Goal: Transaction & Acquisition: Purchase product/service

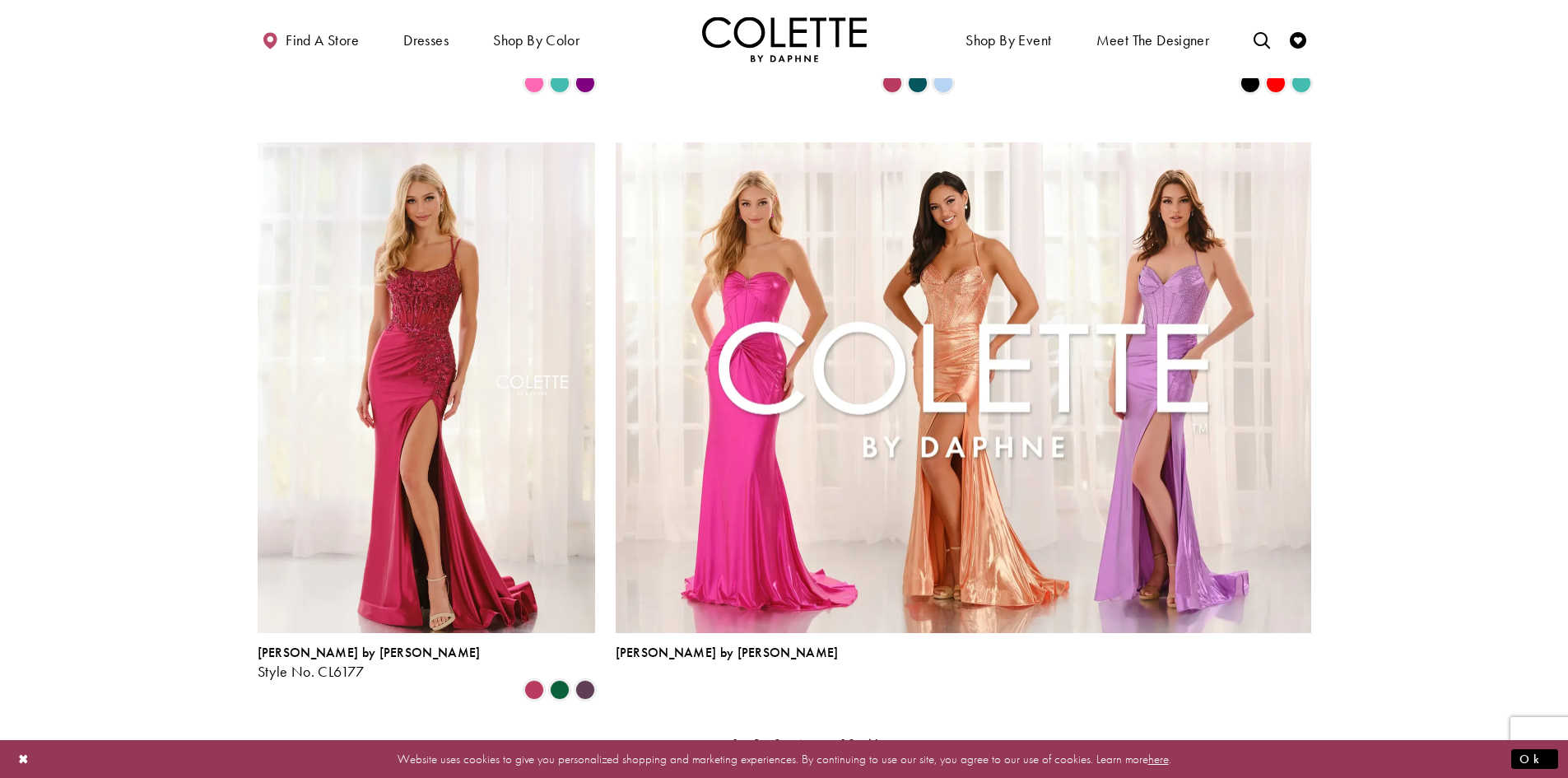
scroll to position [3541, 0]
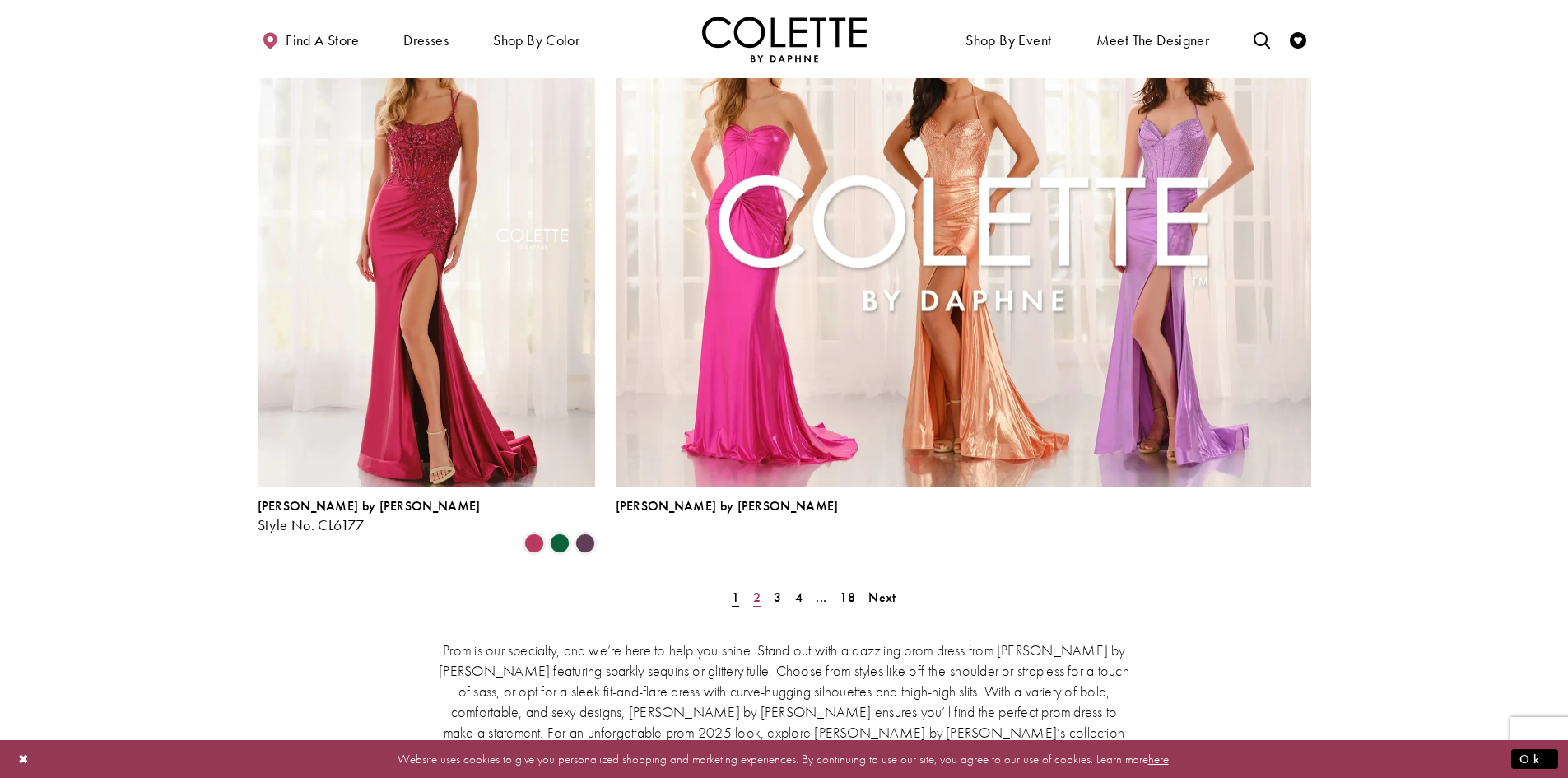
click at [755, 589] on span "2" at bounding box center [756, 598] width 8 height 17
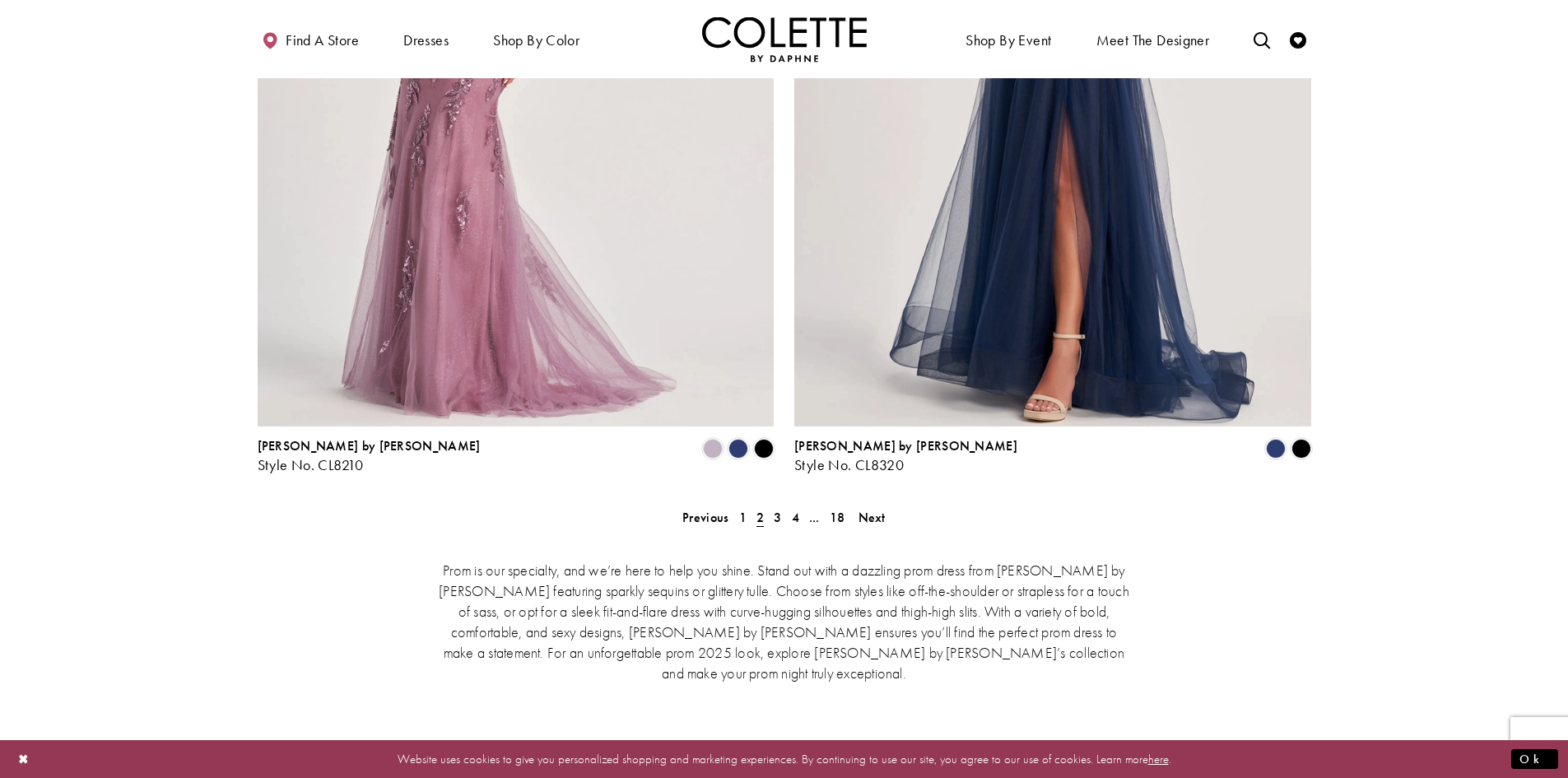
scroll to position [3304, 0]
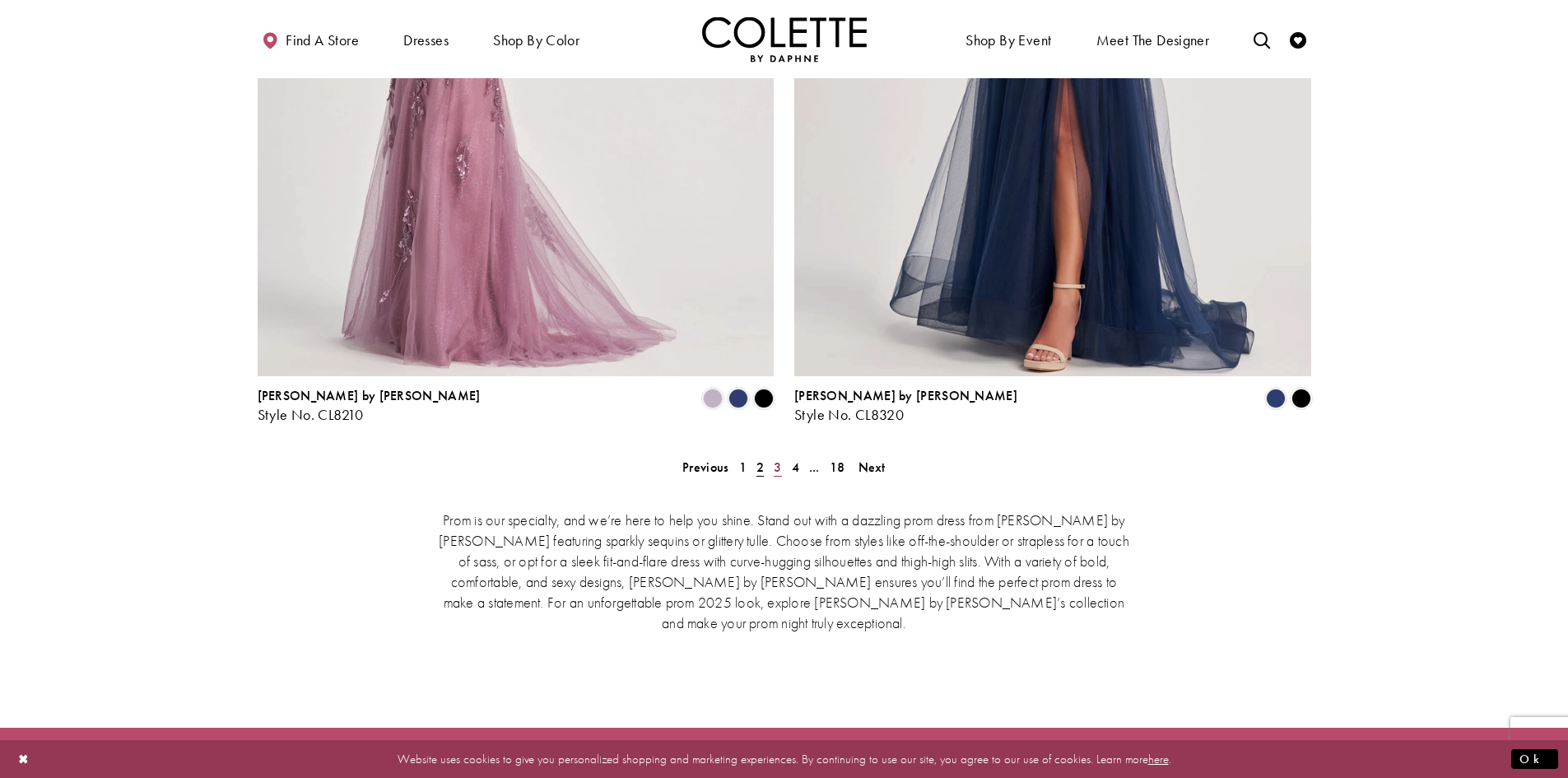
click at [778, 458] on span "3" at bounding box center [777, 467] width 8 height 17
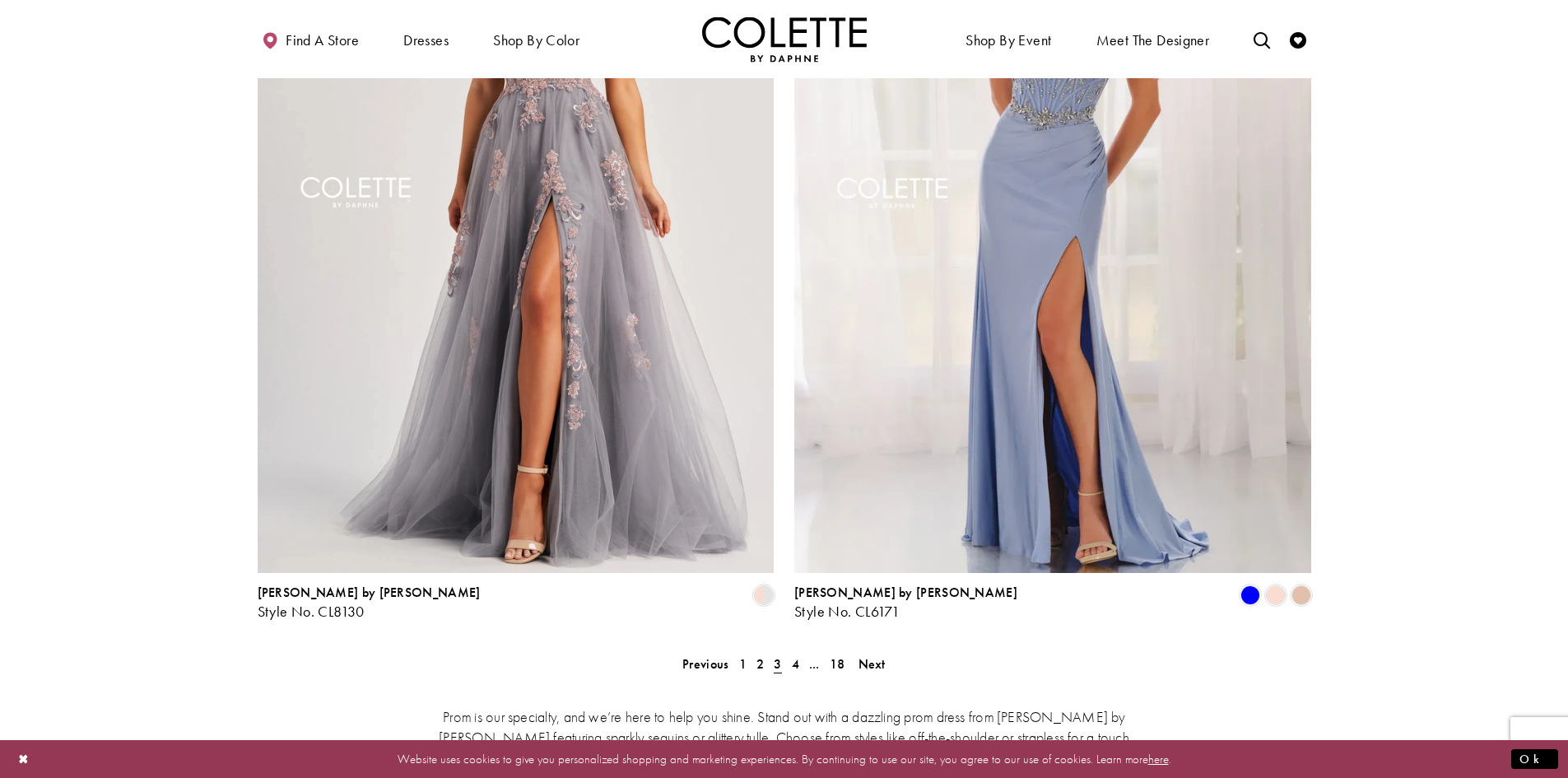
scroll to position [3222, 0]
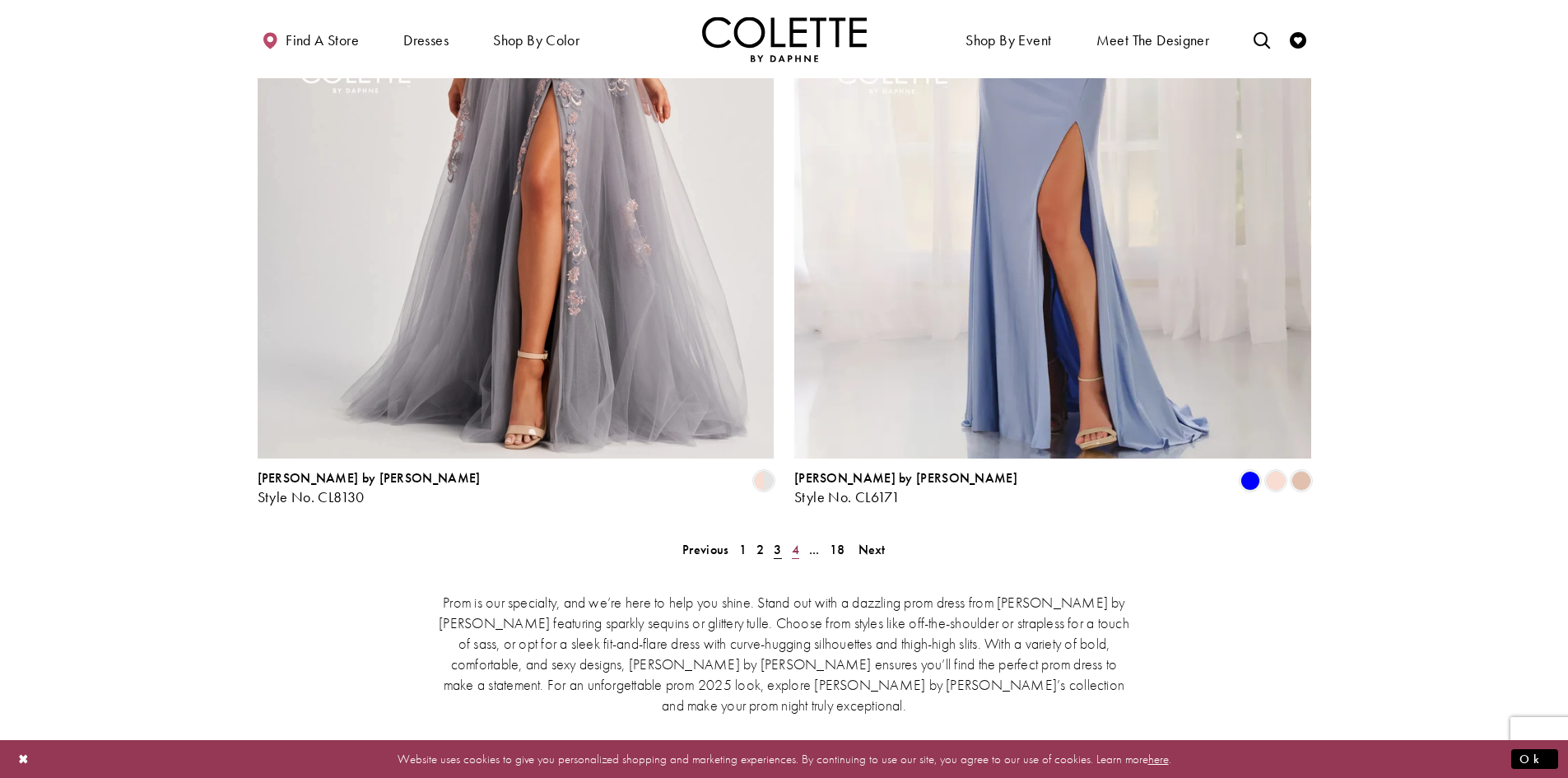
click at [796, 541] on span "4" at bounding box center [796, 550] width 8 height 17
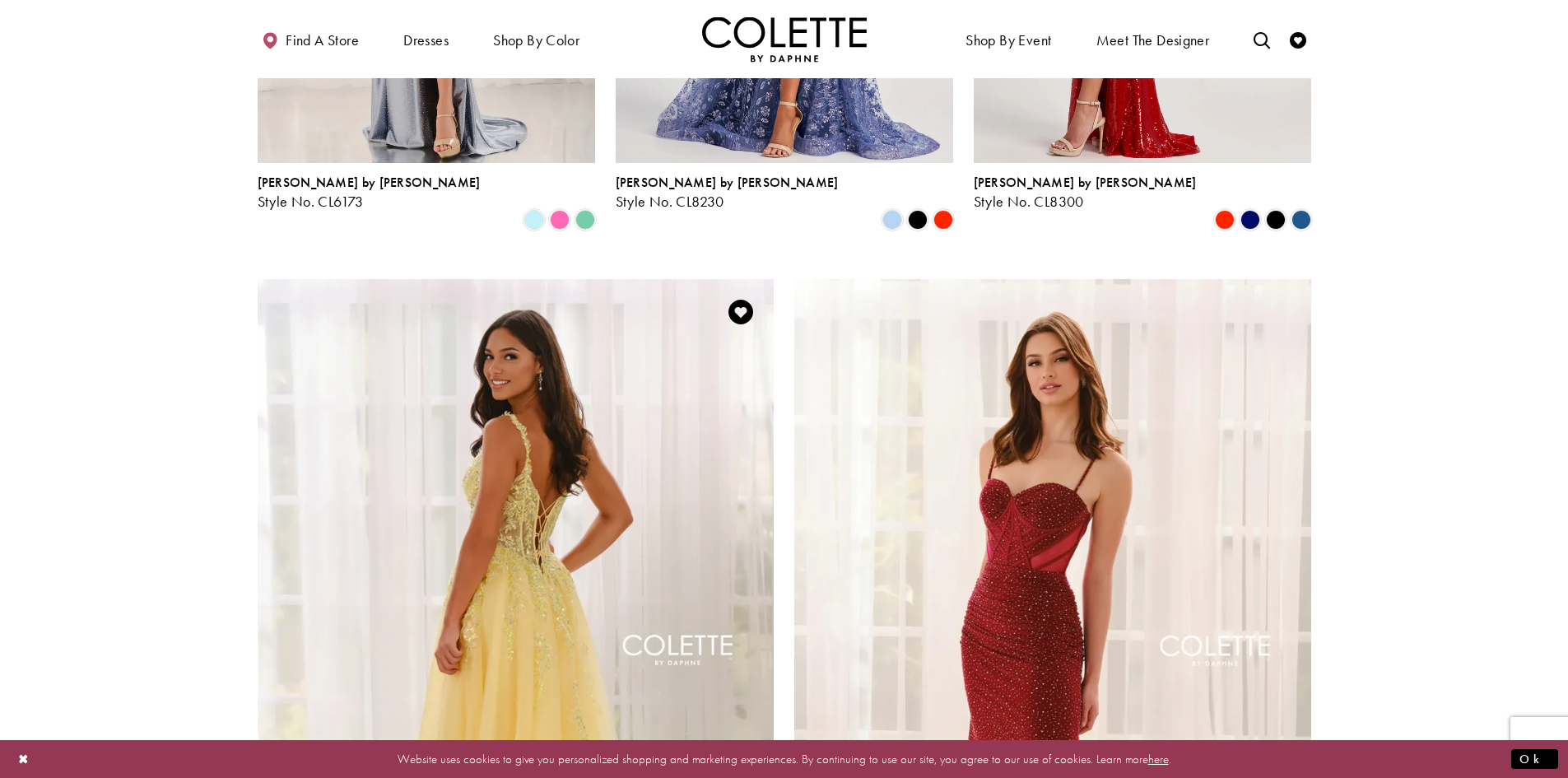
scroll to position [2975, 0]
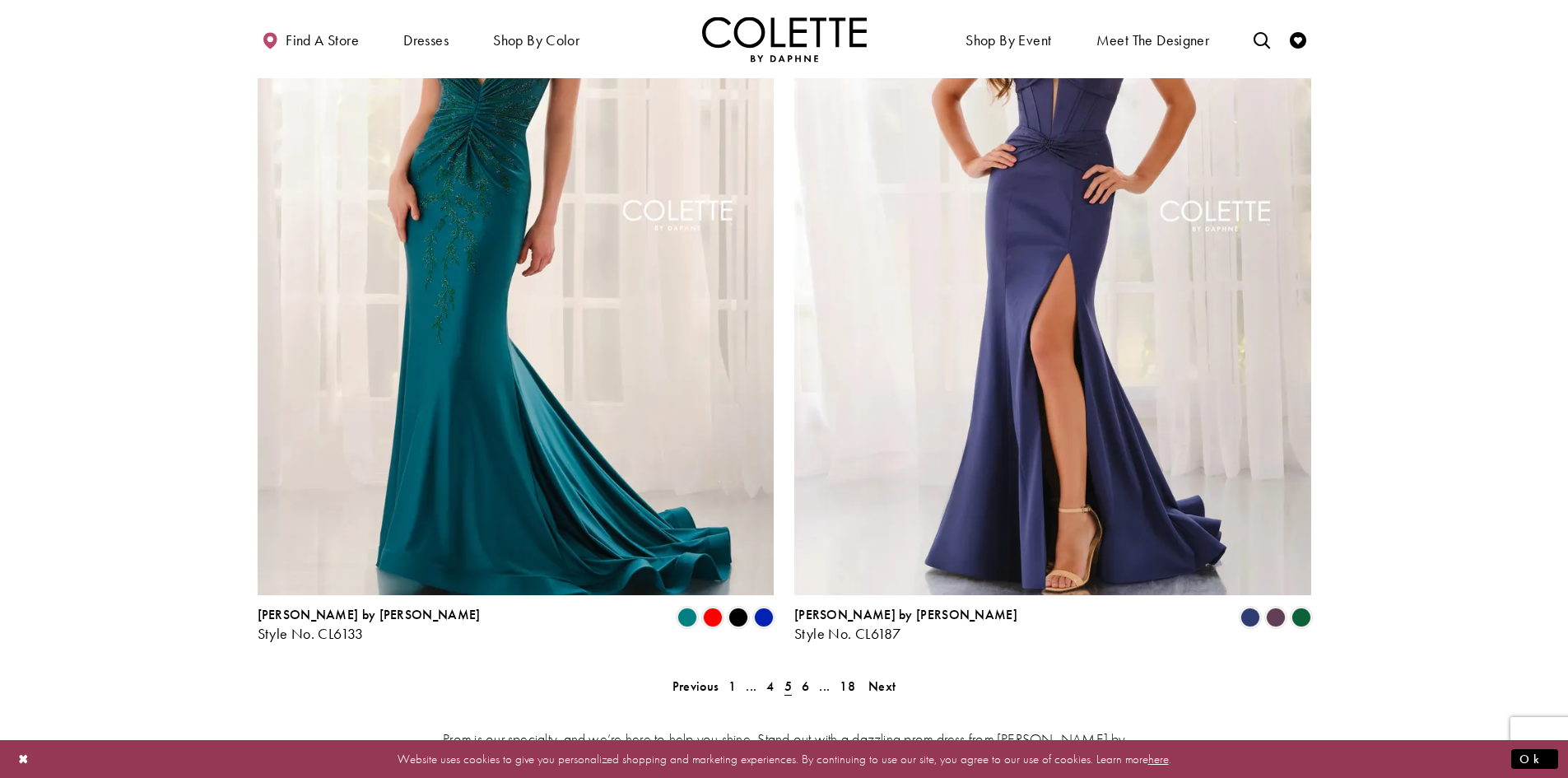
scroll to position [3222, 0]
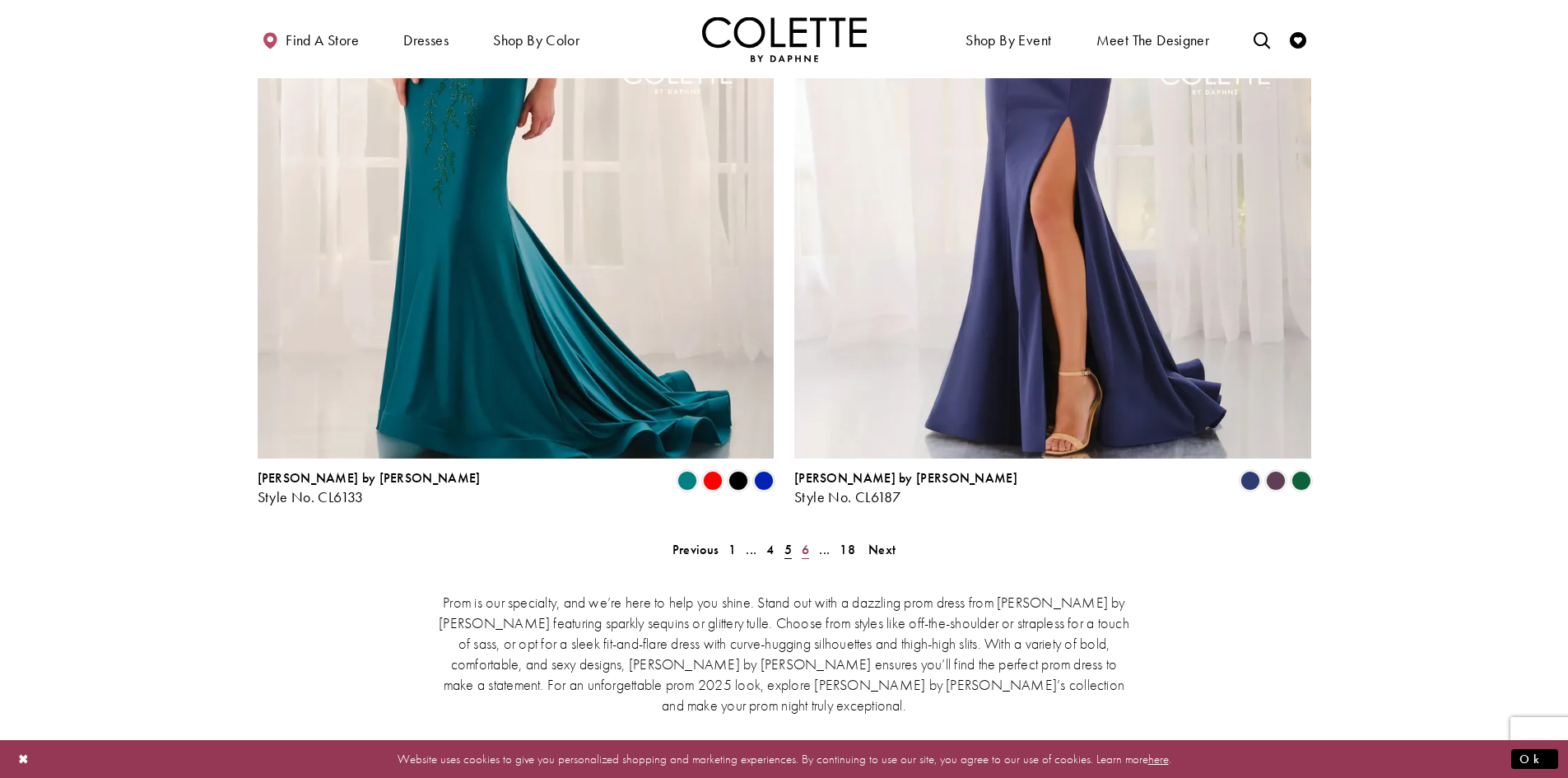
click at [807, 541] on span "6" at bounding box center [805, 550] width 8 height 17
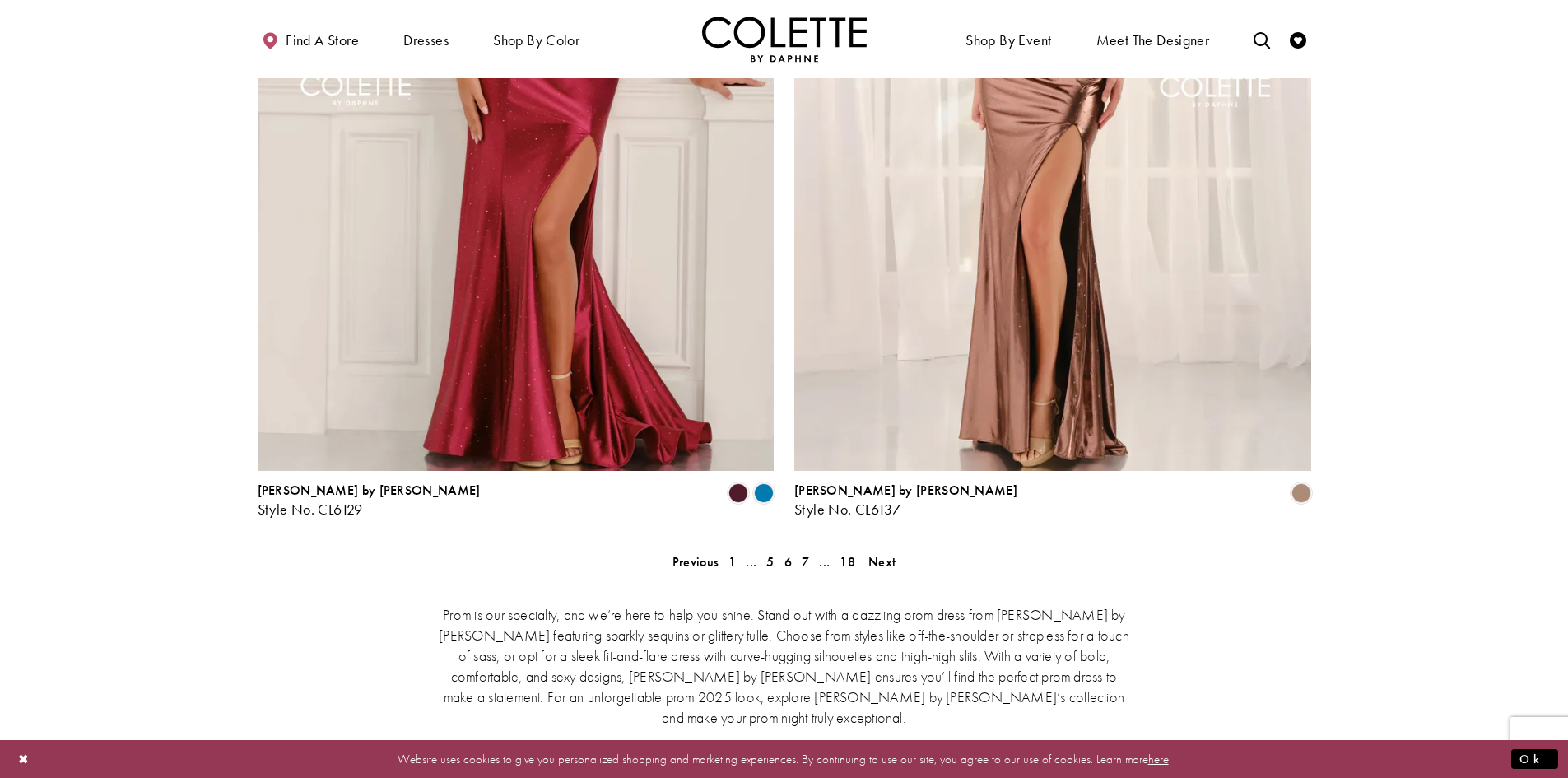
scroll to position [3222, 0]
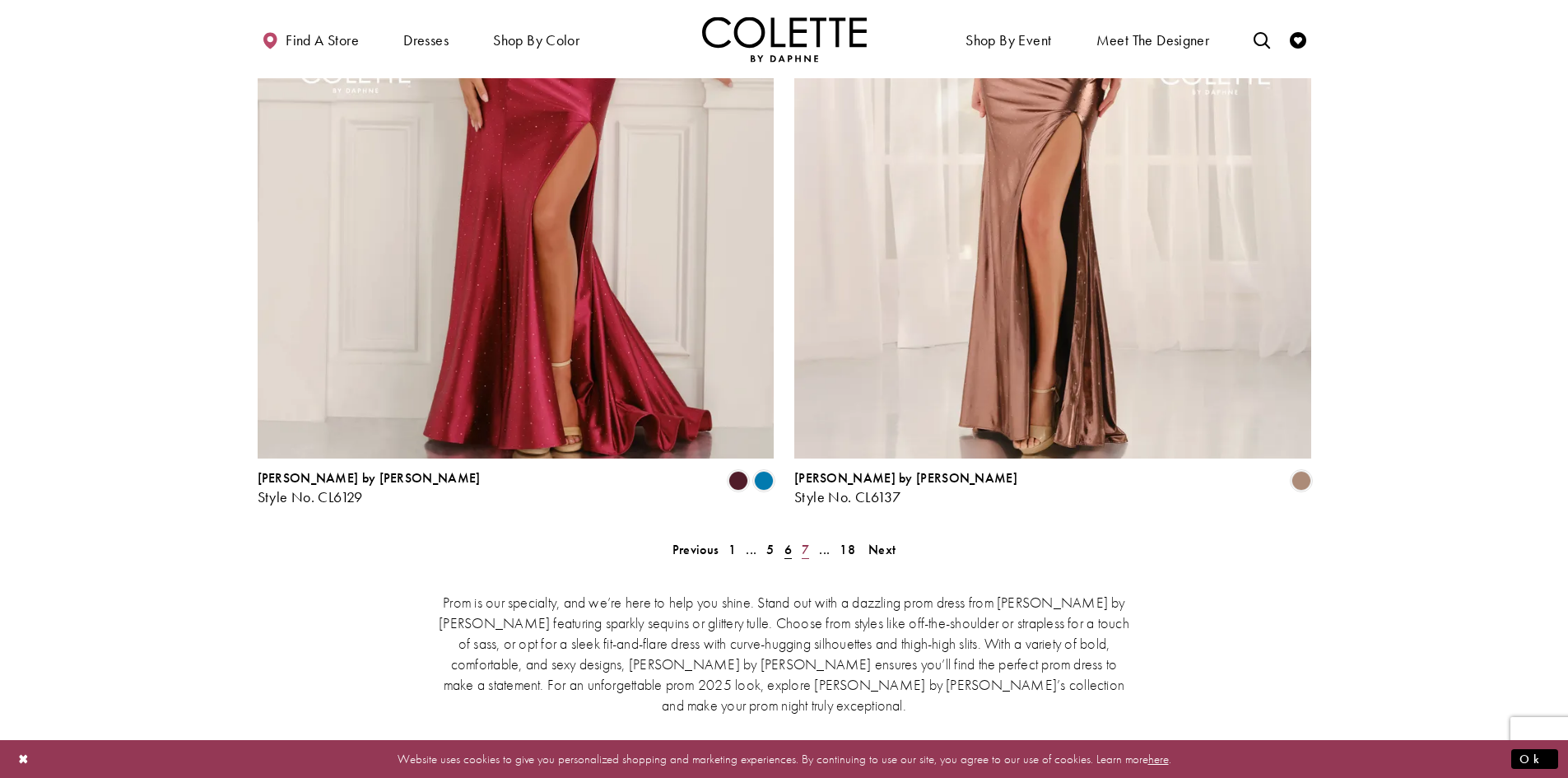
click at [801, 538] on link "7" at bounding box center [805, 550] width 17 height 24
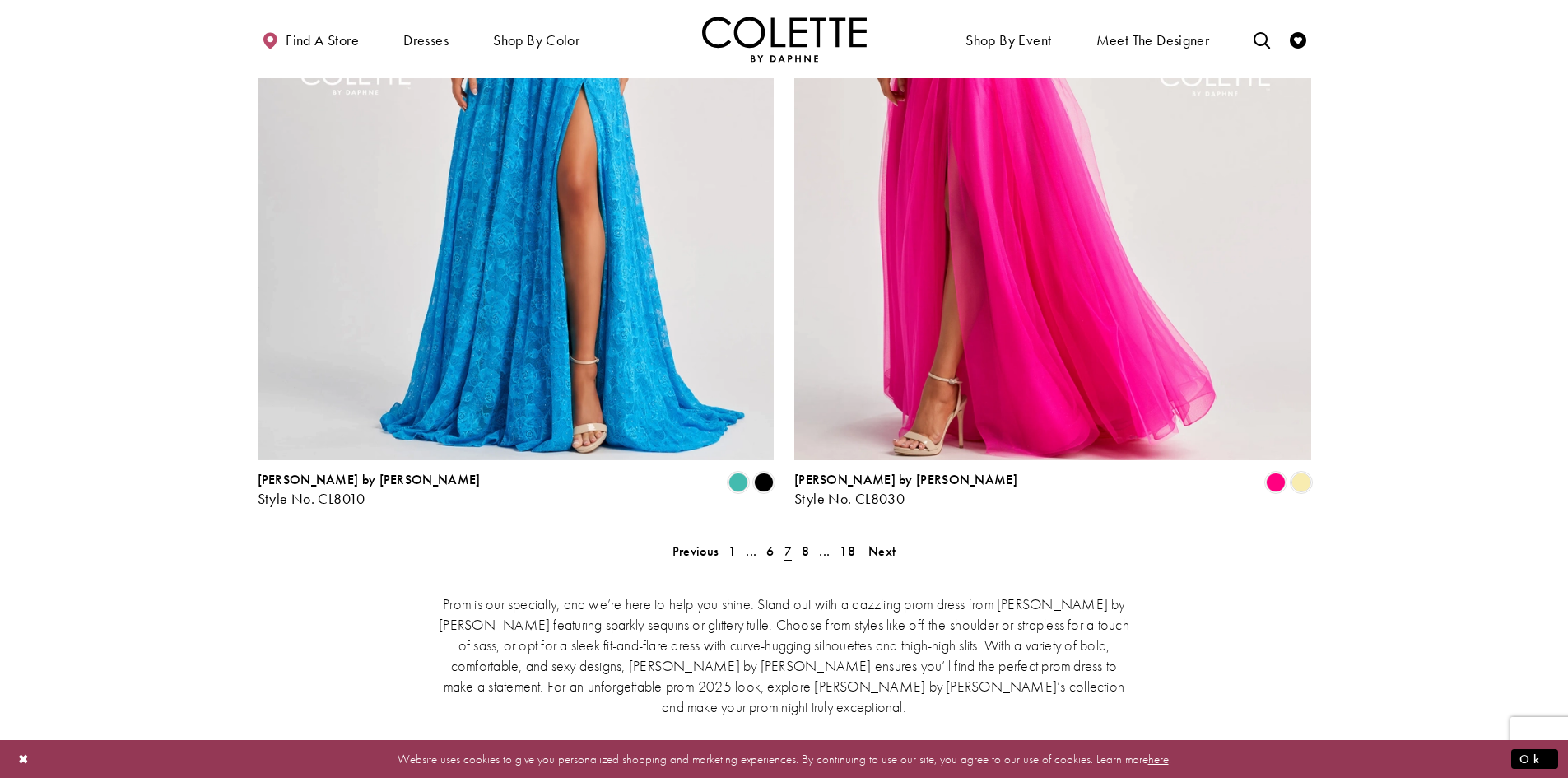
scroll to position [3222, 0]
click at [807, 541] on span "8" at bounding box center [805, 550] width 8 height 17
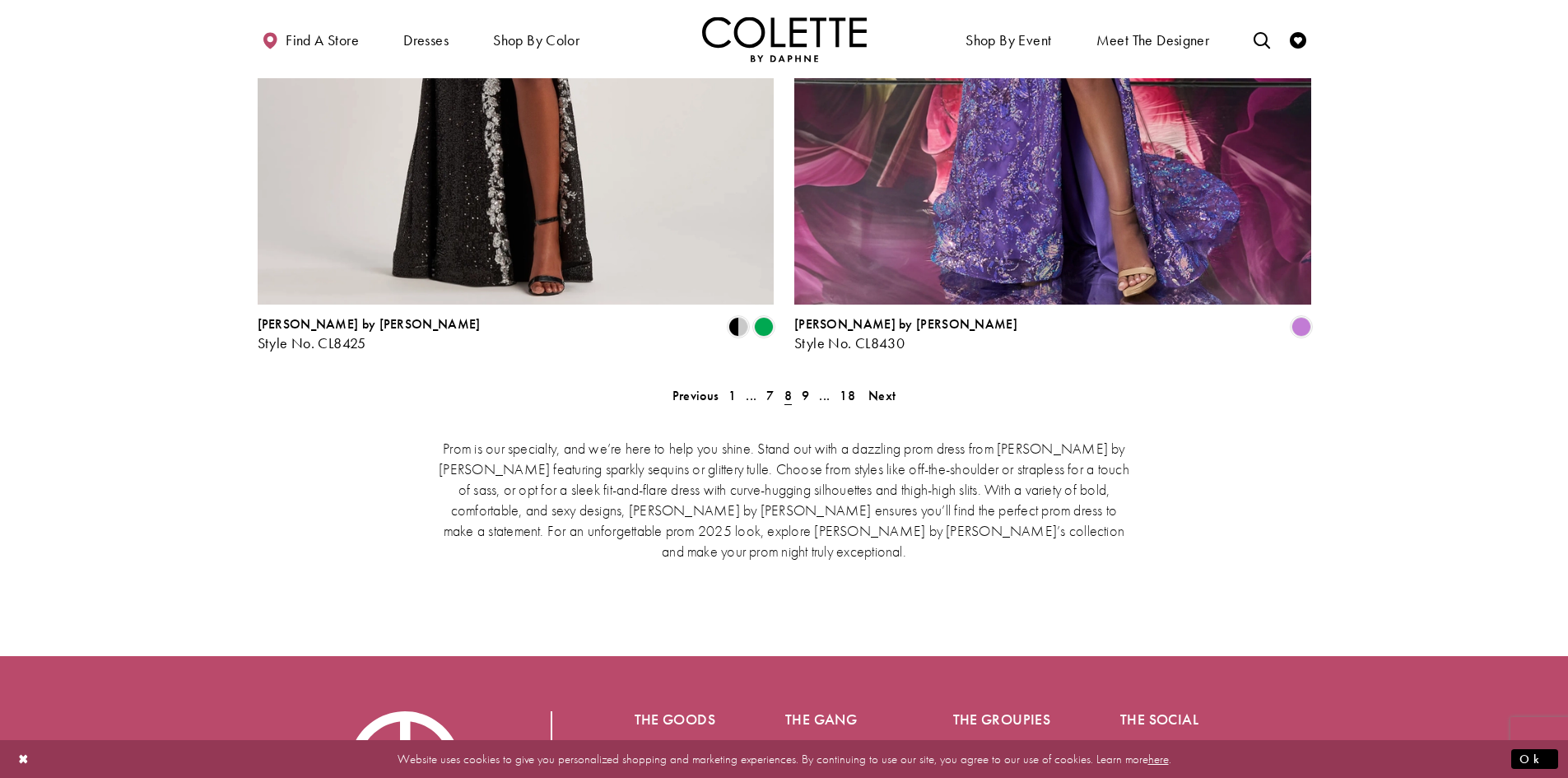
scroll to position [3386, 0]
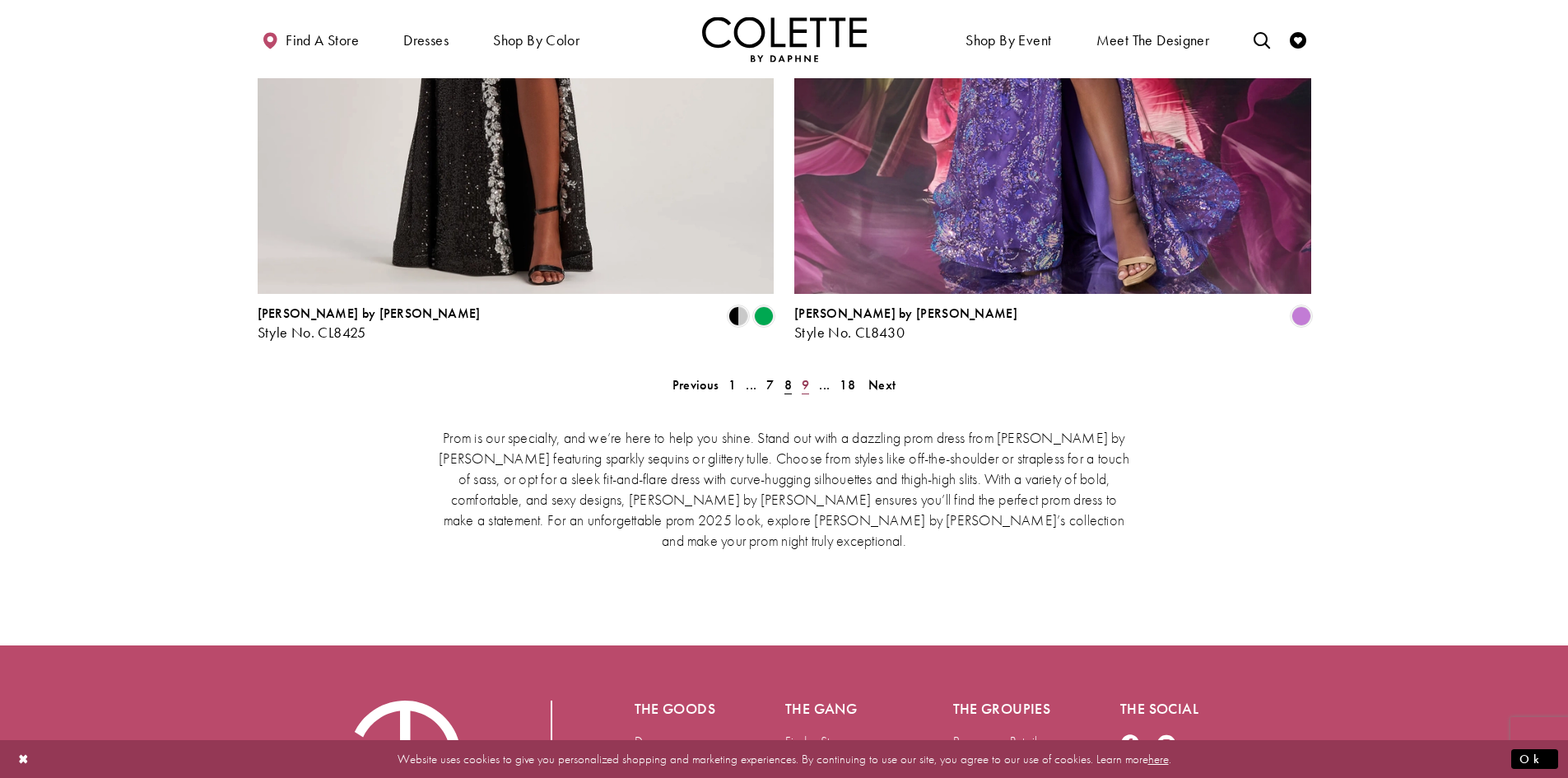
click at [808, 376] on span "9" at bounding box center [805, 385] width 8 height 17
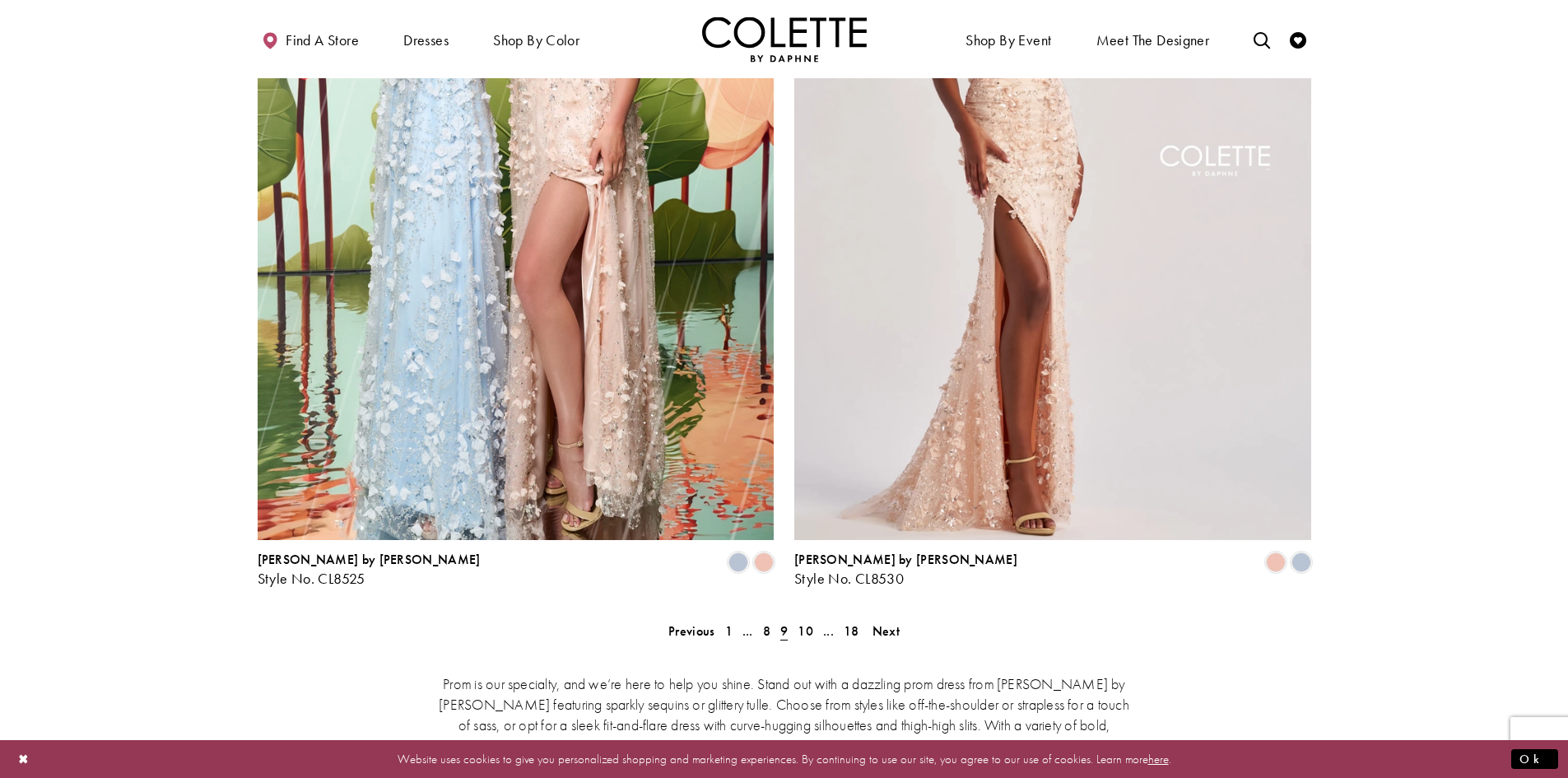
scroll to position [3222, 0]
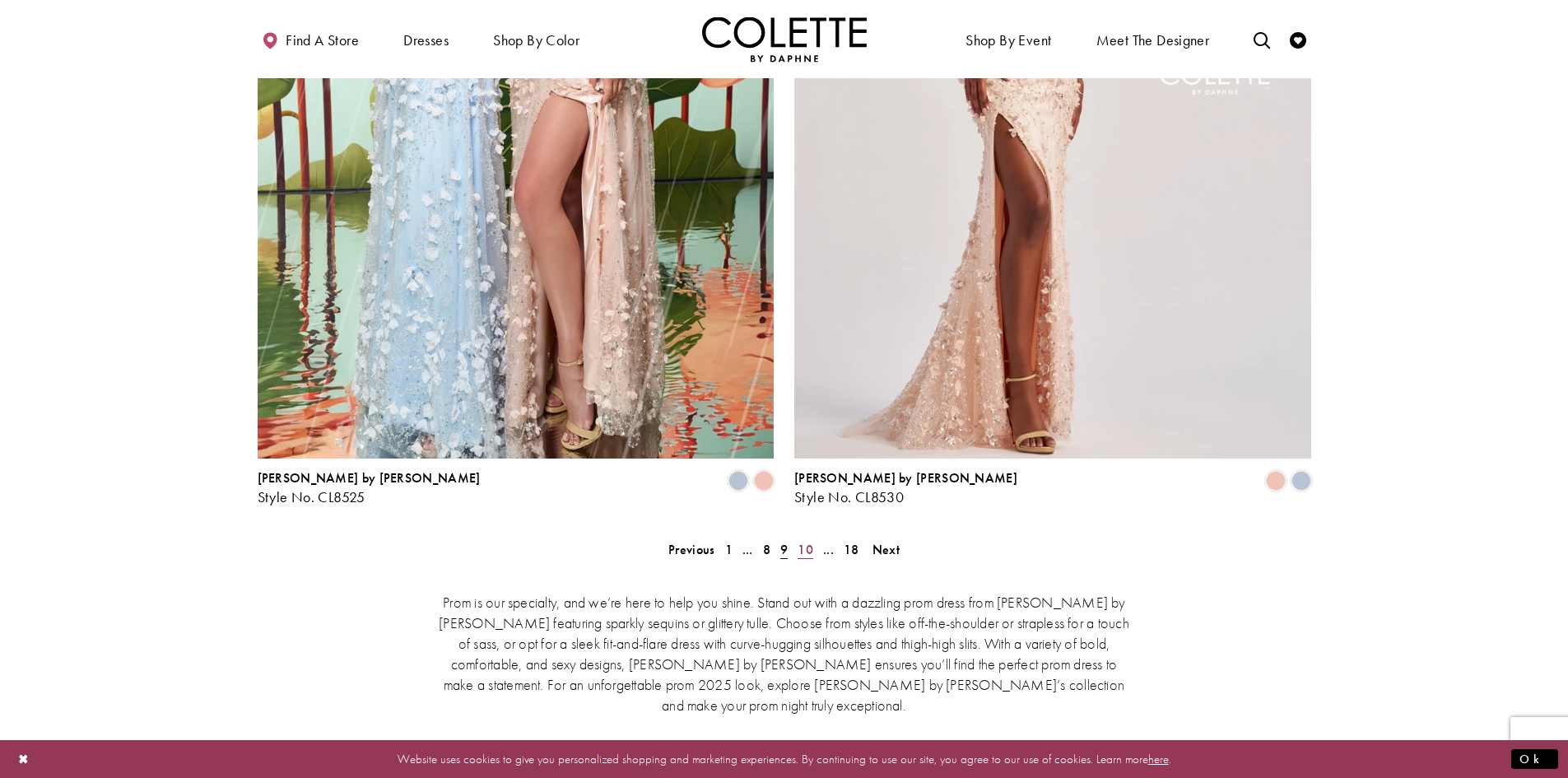
click at [809, 541] on span "10" at bounding box center [805, 550] width 15 height 17
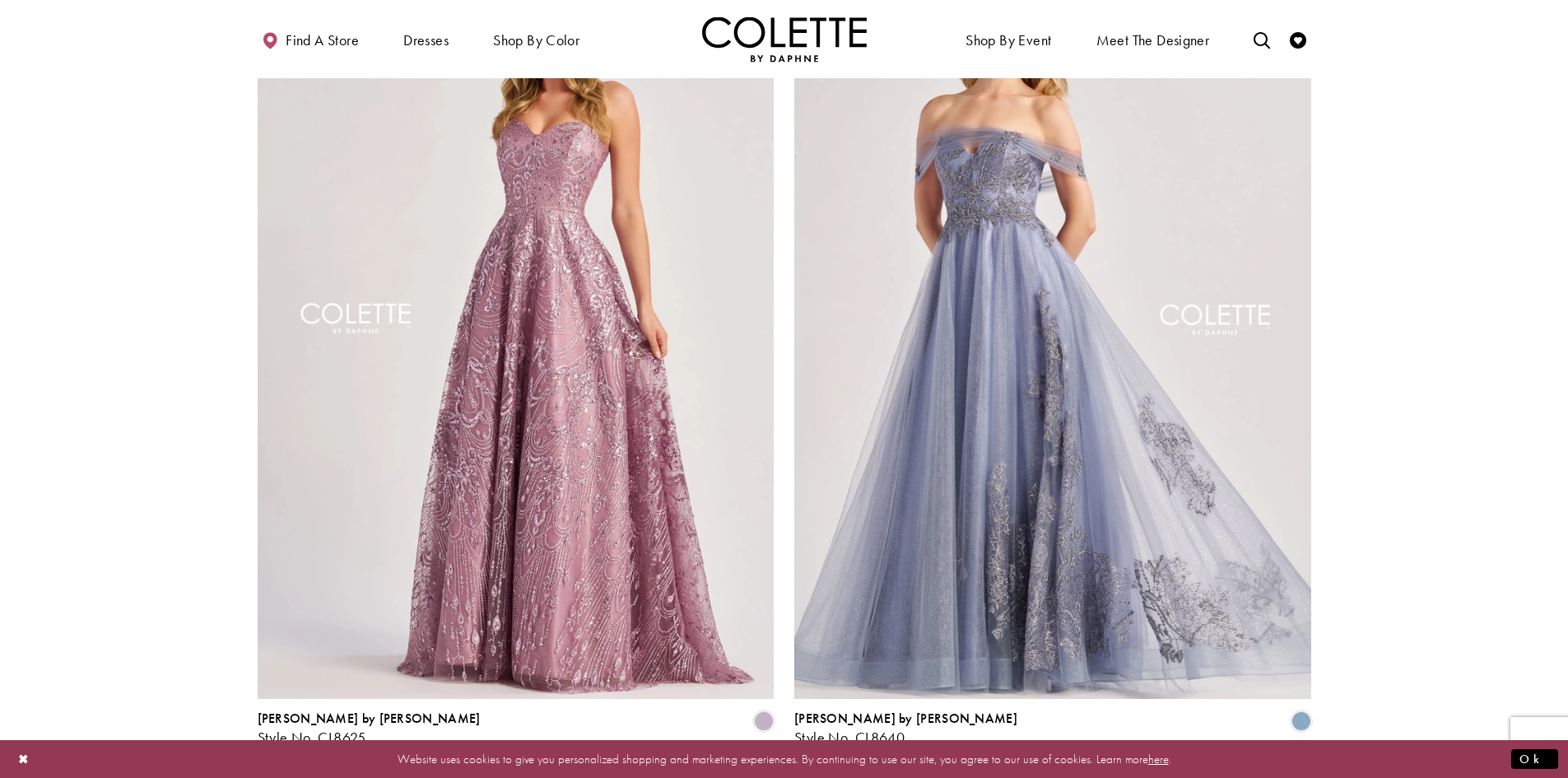
scroll to position [3139, 0]
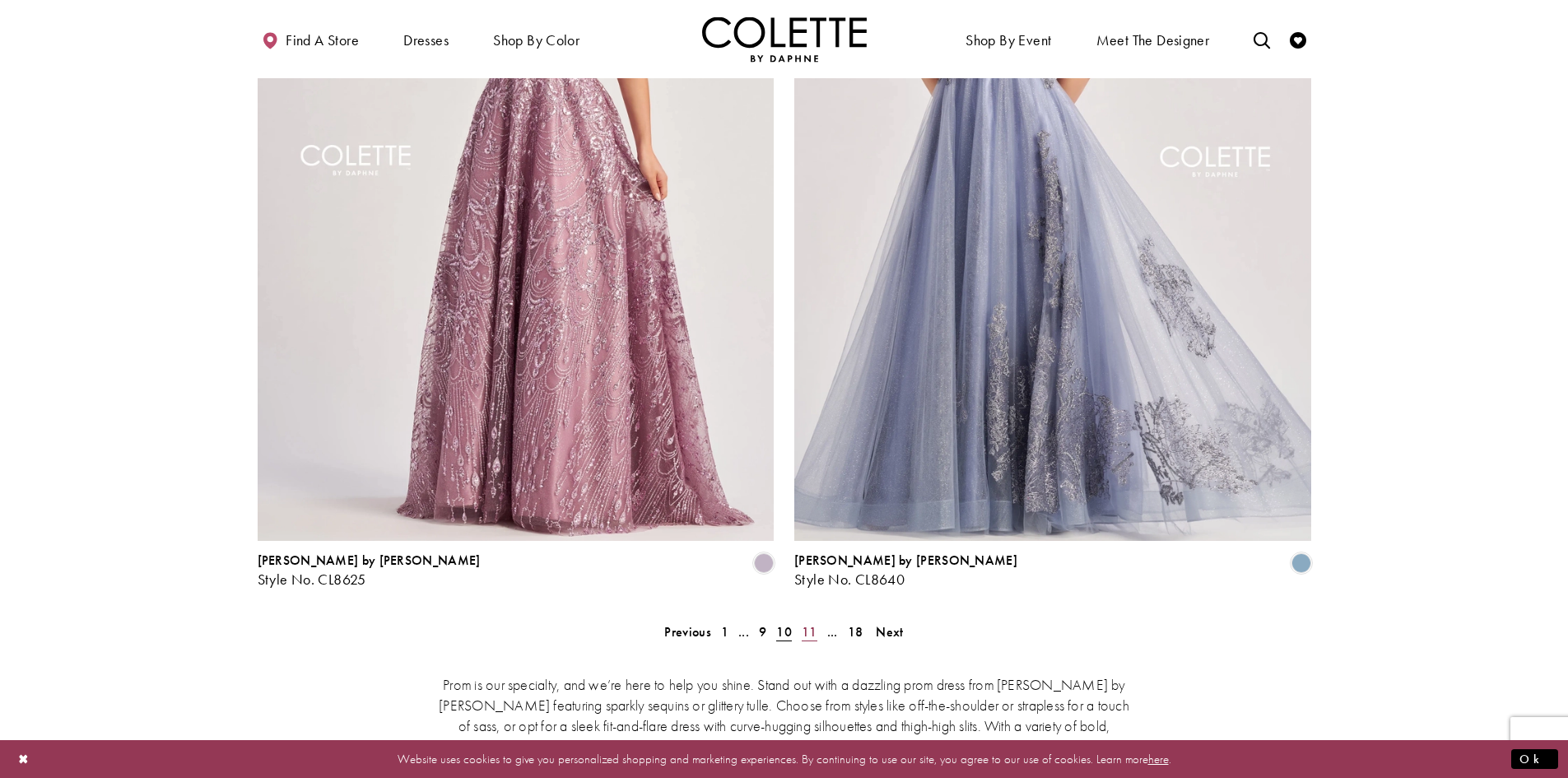
click at [813, 623] on span "11" at bounding box center [809, 632] width 15 height 17
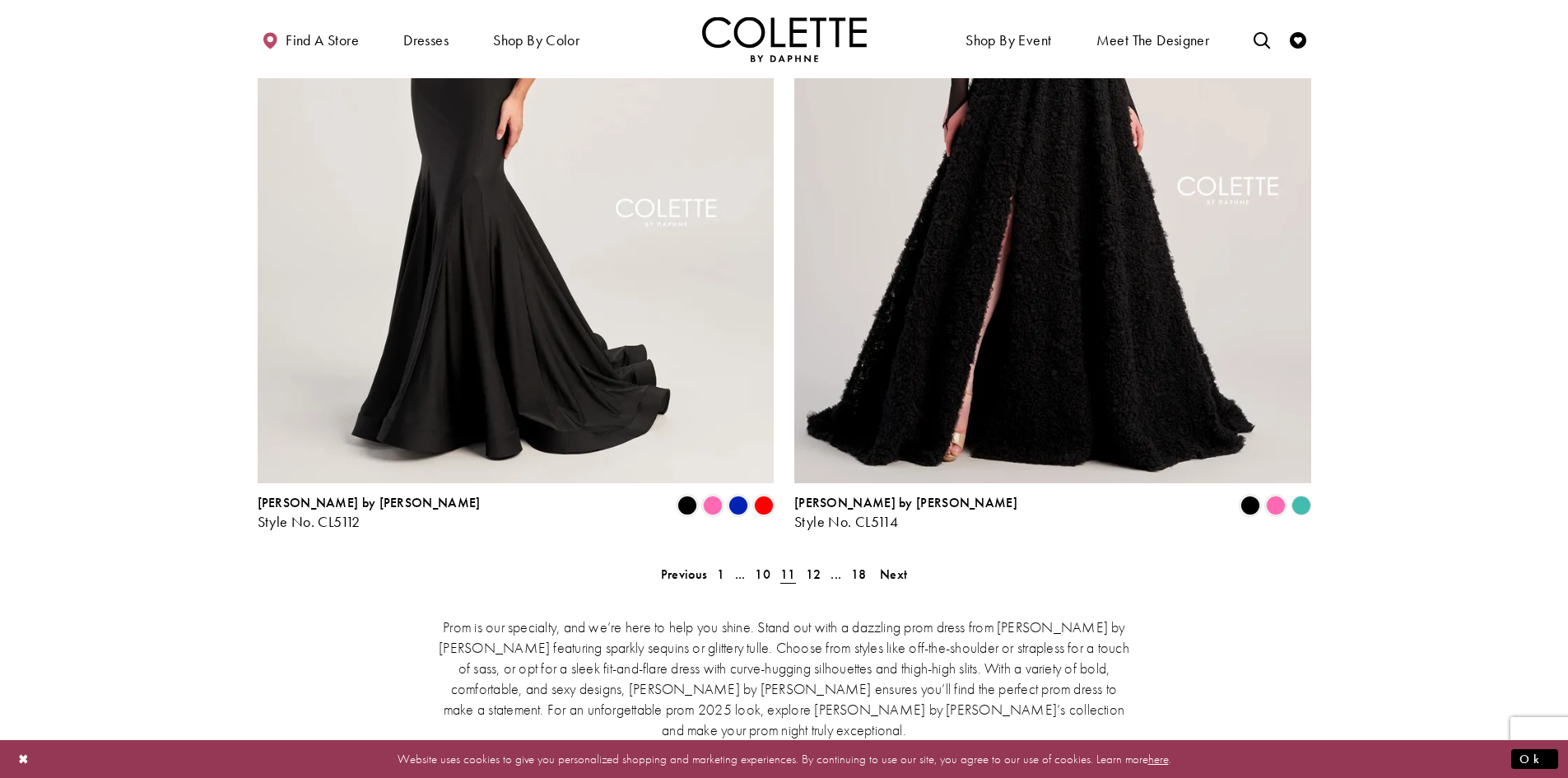
scroll to position [3222, 0]
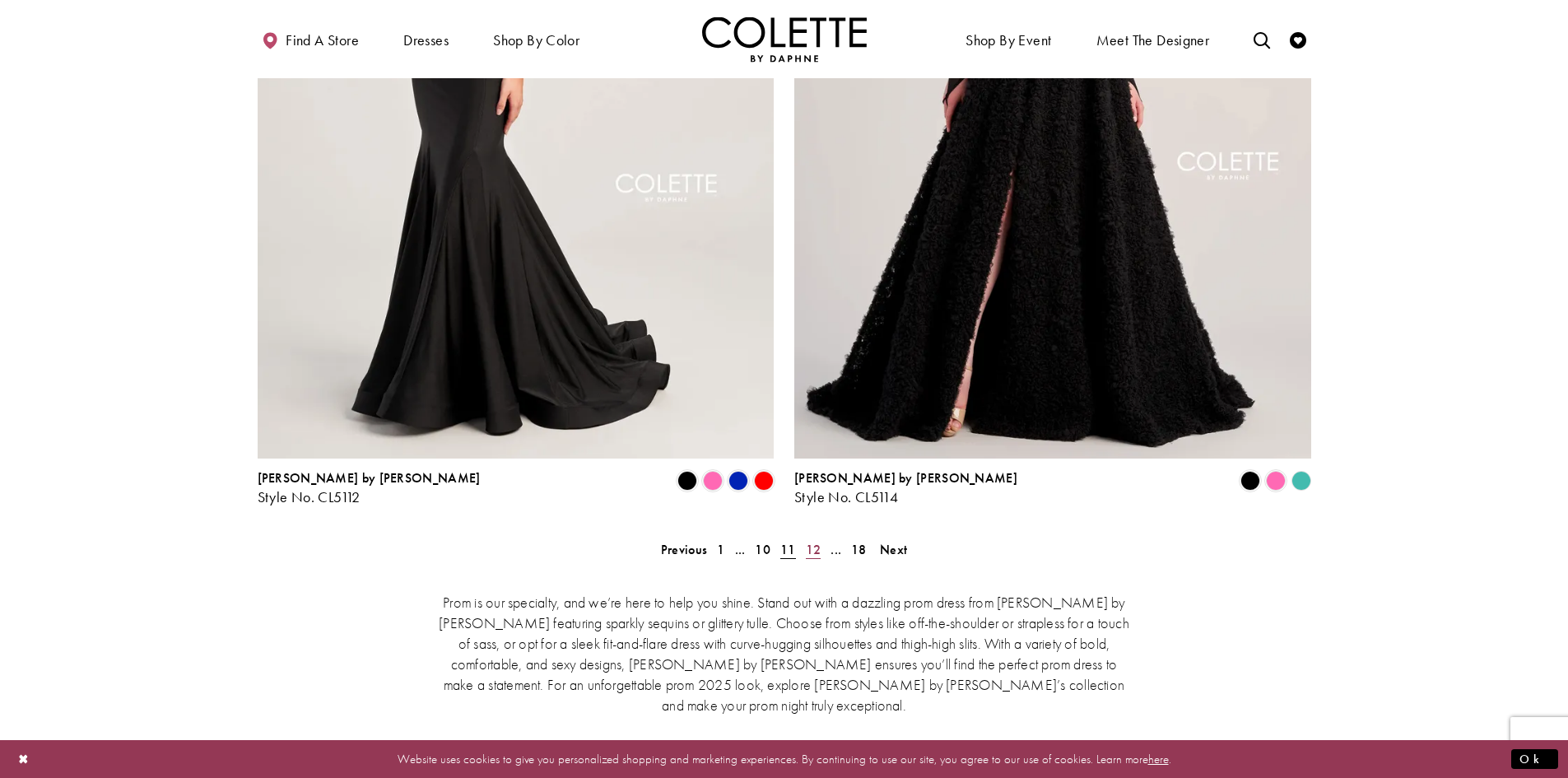
click at [810, 541] on span "12" at bounding box center [813, 550] width 15 height 17
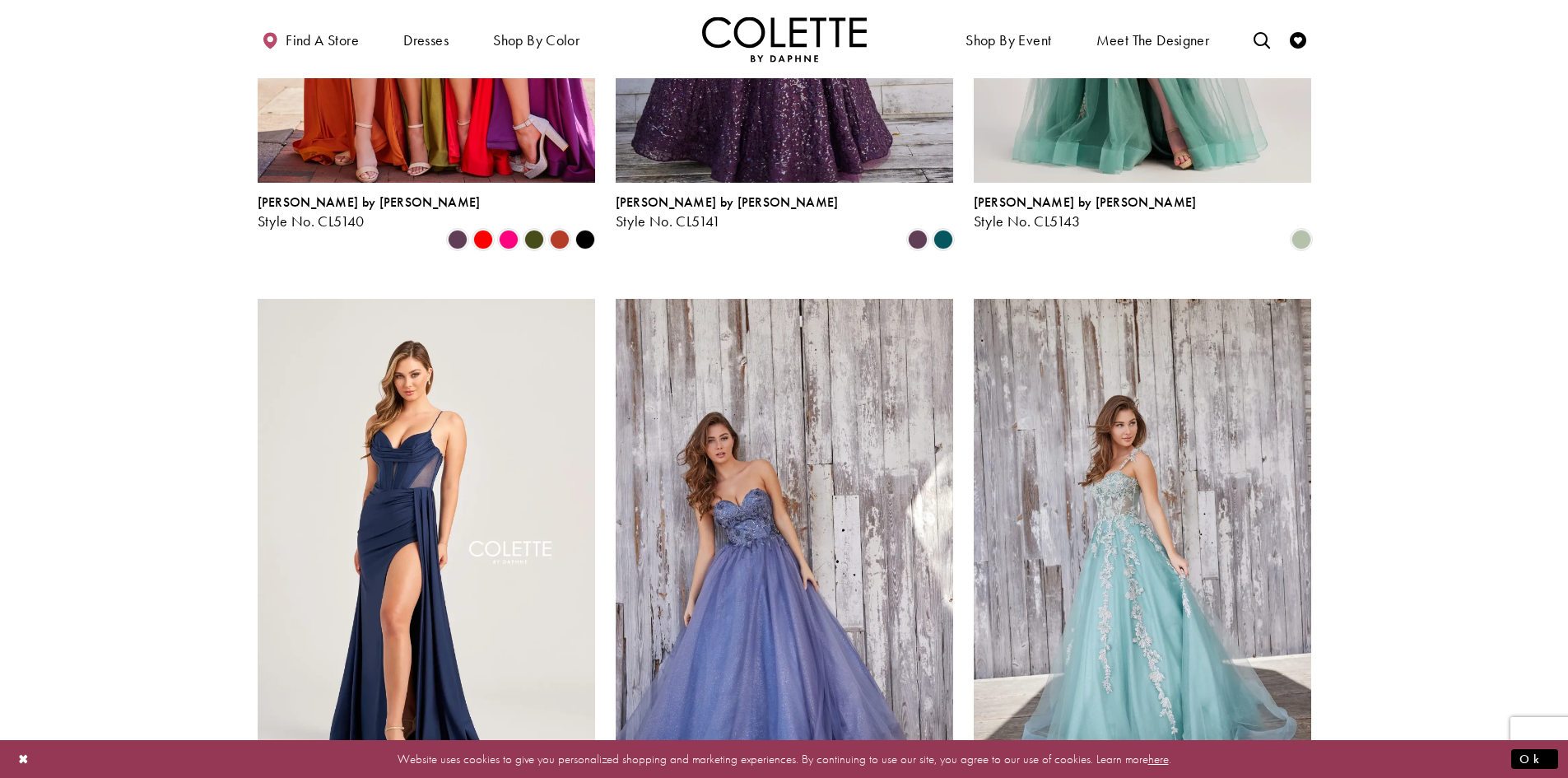
scroll to position [2069, 0]
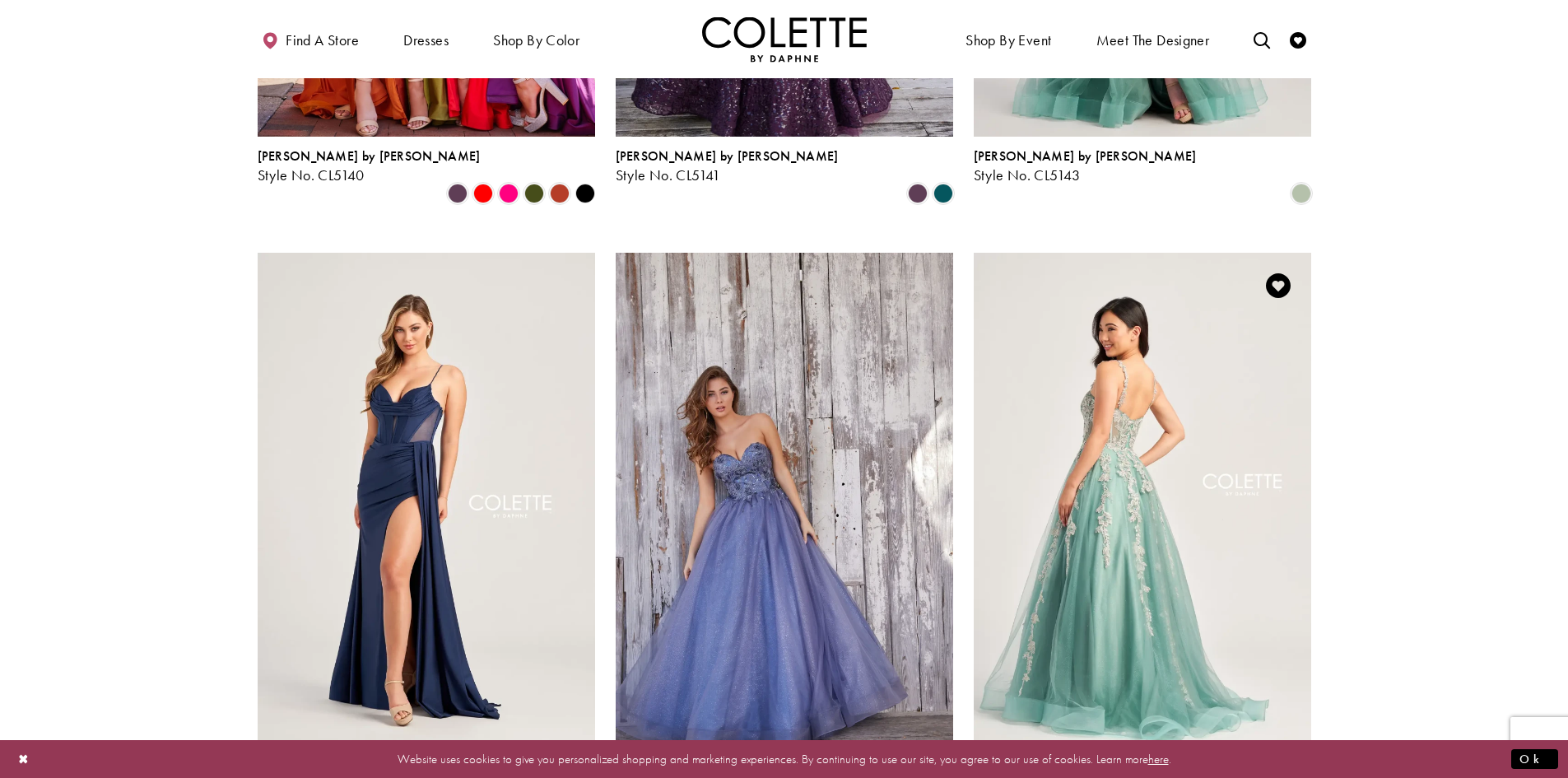
click at [1143, 465] on img "Visit Colette by Daphne Style No. CL5165 Page" at bounding box center [1142, 498] width 338 height 491
